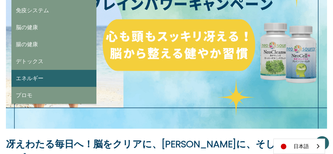
scroll to position [184, 0]
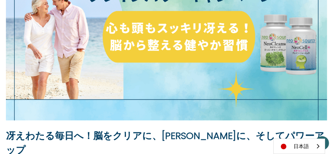
click at [36, 108] on img at bounding box center [166, 30] width 321 height 181
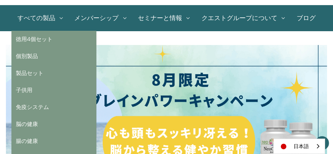
scroll to position [105, 0]
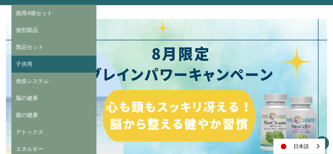
click at [39, 68] on link "子供用" at bounding box center [53, 64] width 85 height 17
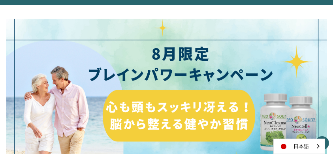
scroll to position [128, 0]
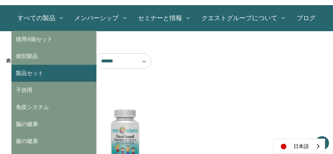
scroll to position [105, 0]
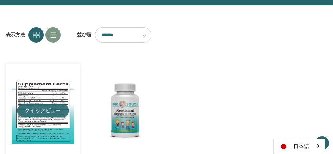
click at [23, 106] on button "クイックビュー" at bounding box center [43, 110] width 52 height 13
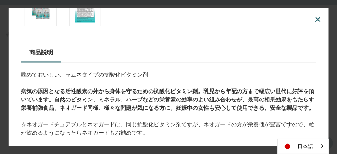
scroll to position [263, 0]
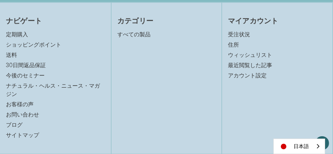
scroll to position [1272, 0]
